Goal: Navigation & Orientation: Find specific page/section

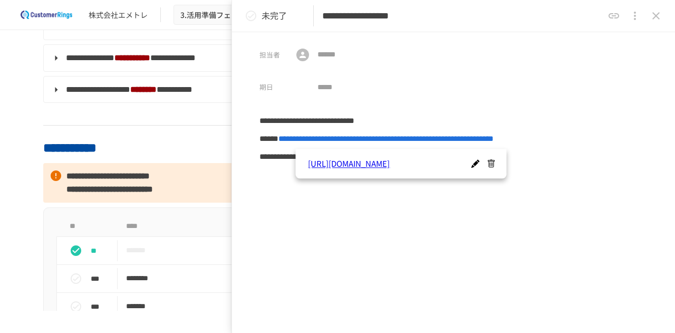
scroll to position [422, 0]
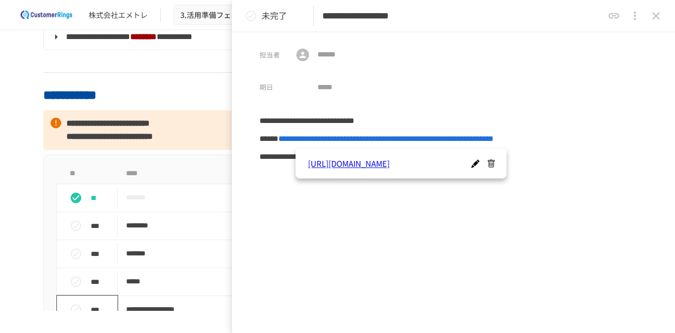
click at [70, 309] on icon "status" at bounding box center [76, 309] width 13 height 13
click at [659, 16] on icon "close drawer" at bounding box center [655, 15] width 13 height 13
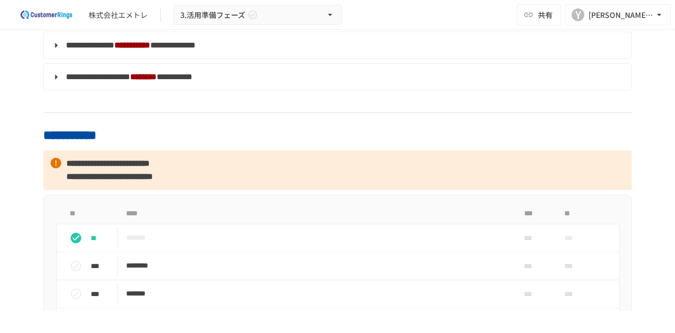
scroll to position [369, 0]
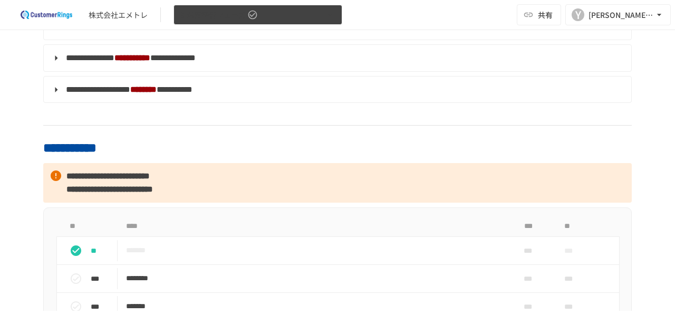
click at [326, 16] on icon "button" at bounding box center [330, 14] width 11 height 11
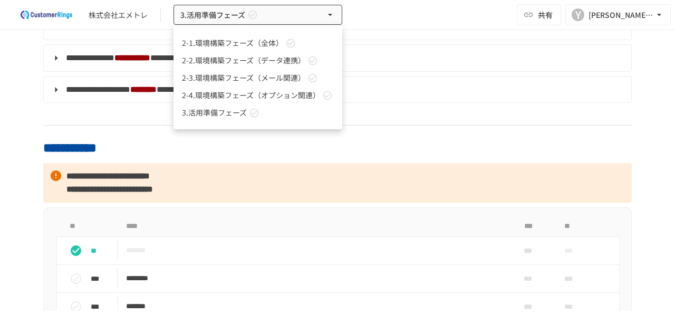
scroll to position [46, 0]
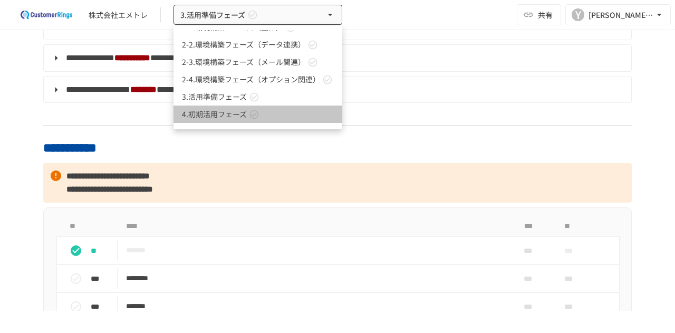
click at [316, 112] on link "4.初期活用フェーズ" at bounding box center [257, 113] width 169 height 17
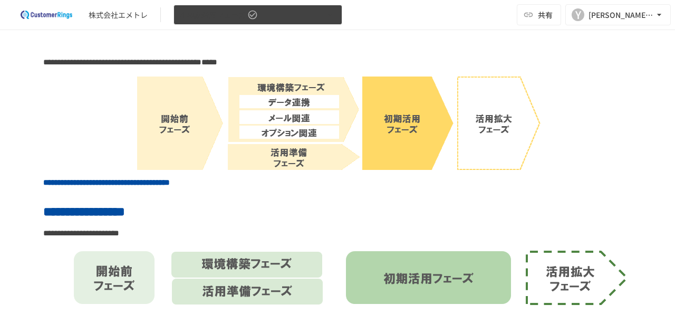
click at [330, 13] on icon "button" at bounding box center [330, 14] width 11 height 11
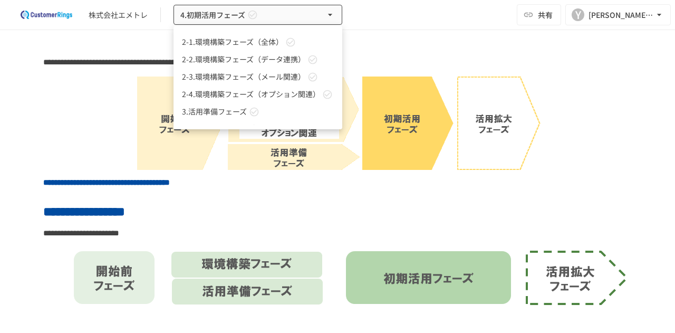
scroll to position [46, 0]
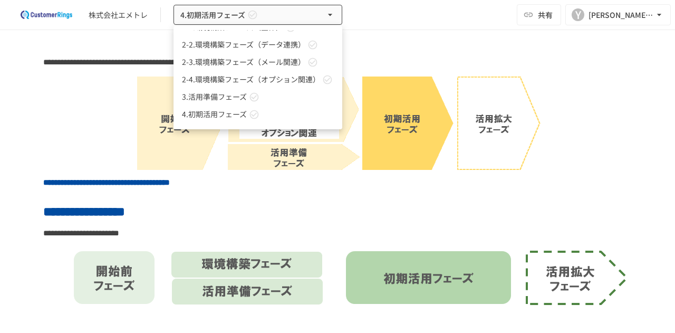
click at [275, 65] on span "2-3.環境構築フェーズ（メール関連）" at bounding box center [243, 61] width 123 height 11
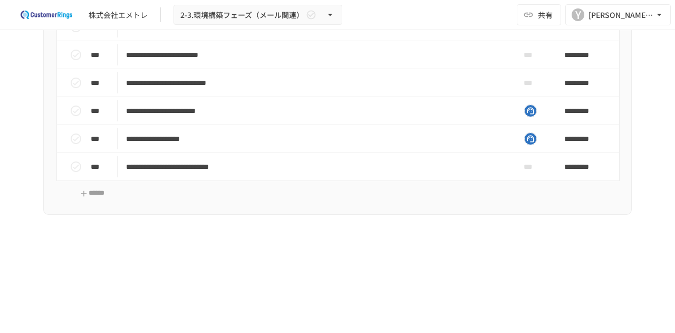
scroll to position [2108, 0]
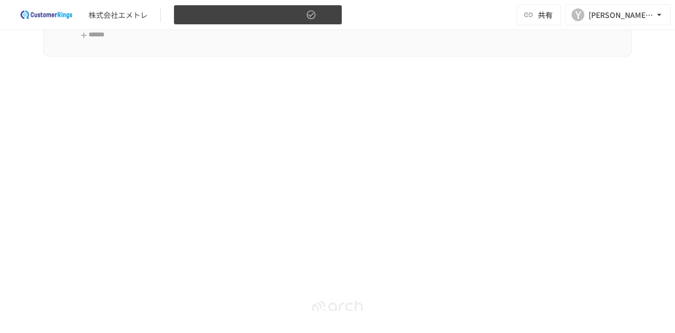
click at [271, 16] on span "2-3.環境構築フェーズ（メール関連）" at bounding box center [241, 14] width 123 height 13
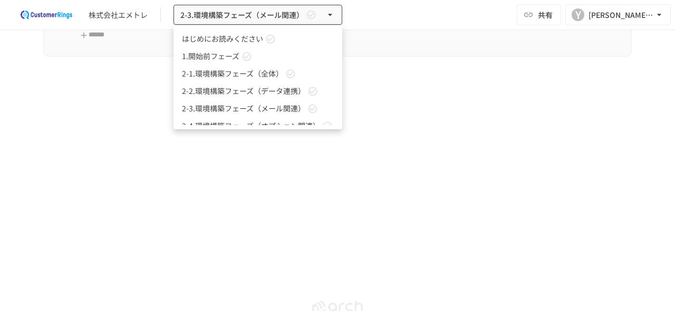
click at [273, 52] on link "1.開始前フェーズ" at bounding box center [257, 55] width 169 height 17
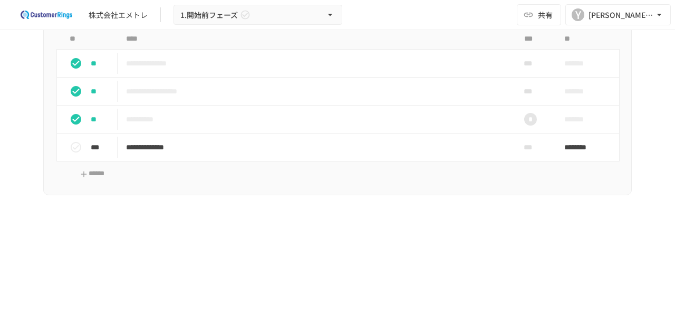
scroll to position [633, 0]
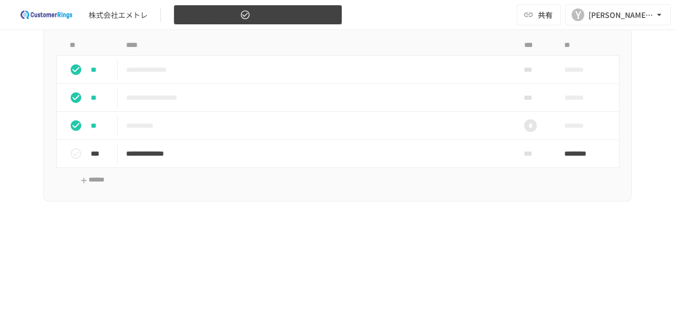
click at [306, 11] on button "1.開始前フェーズ" at bounding box center [257, 15] width 169 height 21
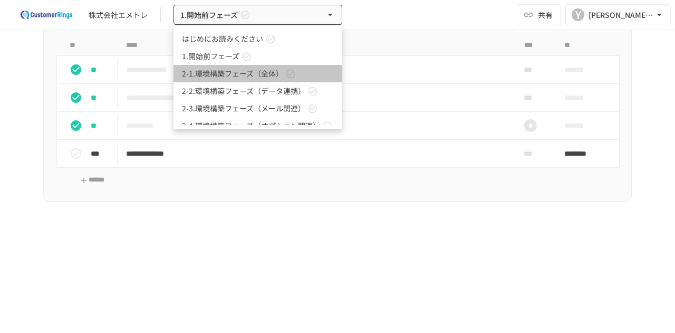
click at [305, 71] on link "2-1.環境構築フェーズ（全体）" at bounding box center [257, 73] width 169 height 17
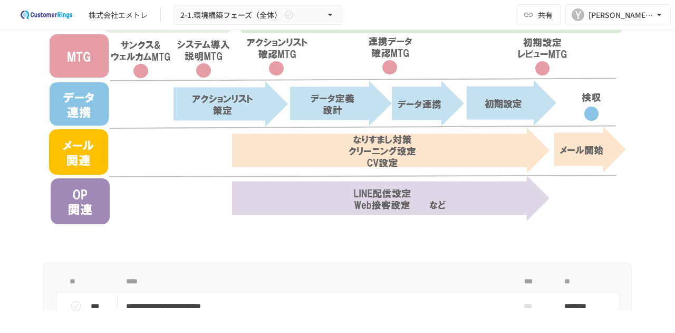
scroll to position [394, 0]
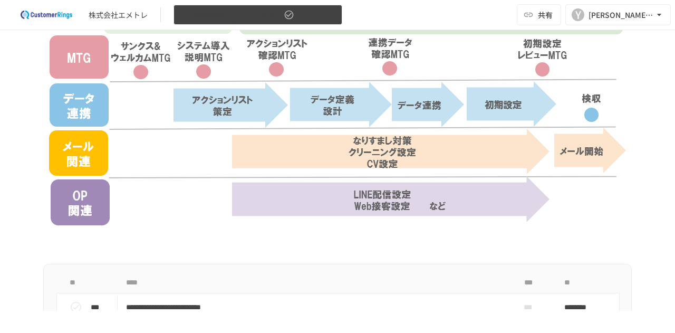
click at [308, 20] on button "2-1.環境構築フェーズ（全体）" at bounding box center [257, 15] width 169 height 21
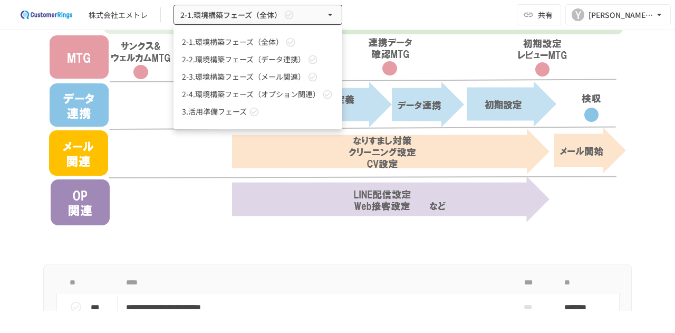
scroll to position [46, 0]
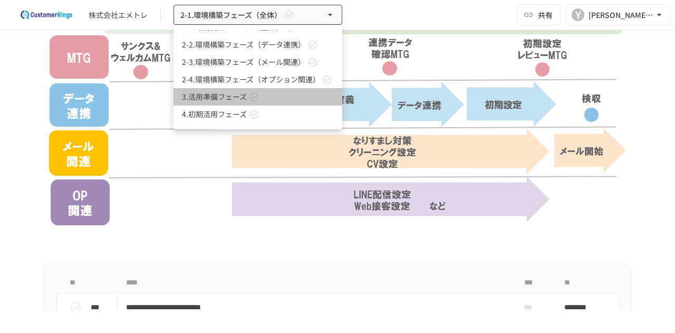
click at [298, 91] on link "3.活用準備フェーズ" at bounding box center [257, 96] width 169 height 17
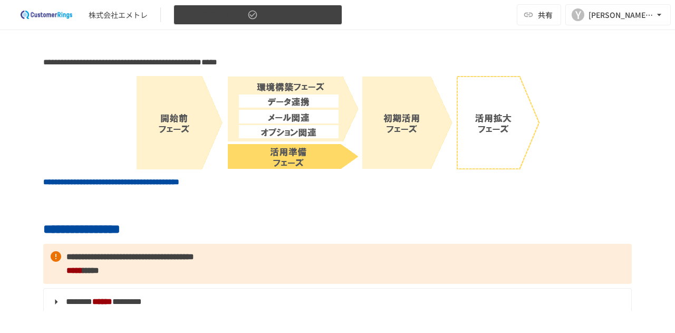
click at [310, 10] on button "3.活用準備フェーズ" at bounding box center [257, 15] width 169 height 21
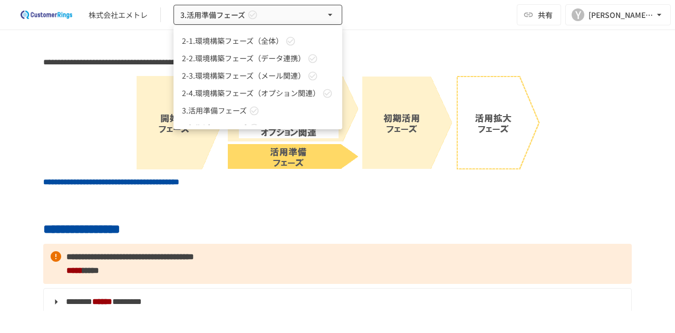
scroll to position [46, 0]
